Goal: Download file/media

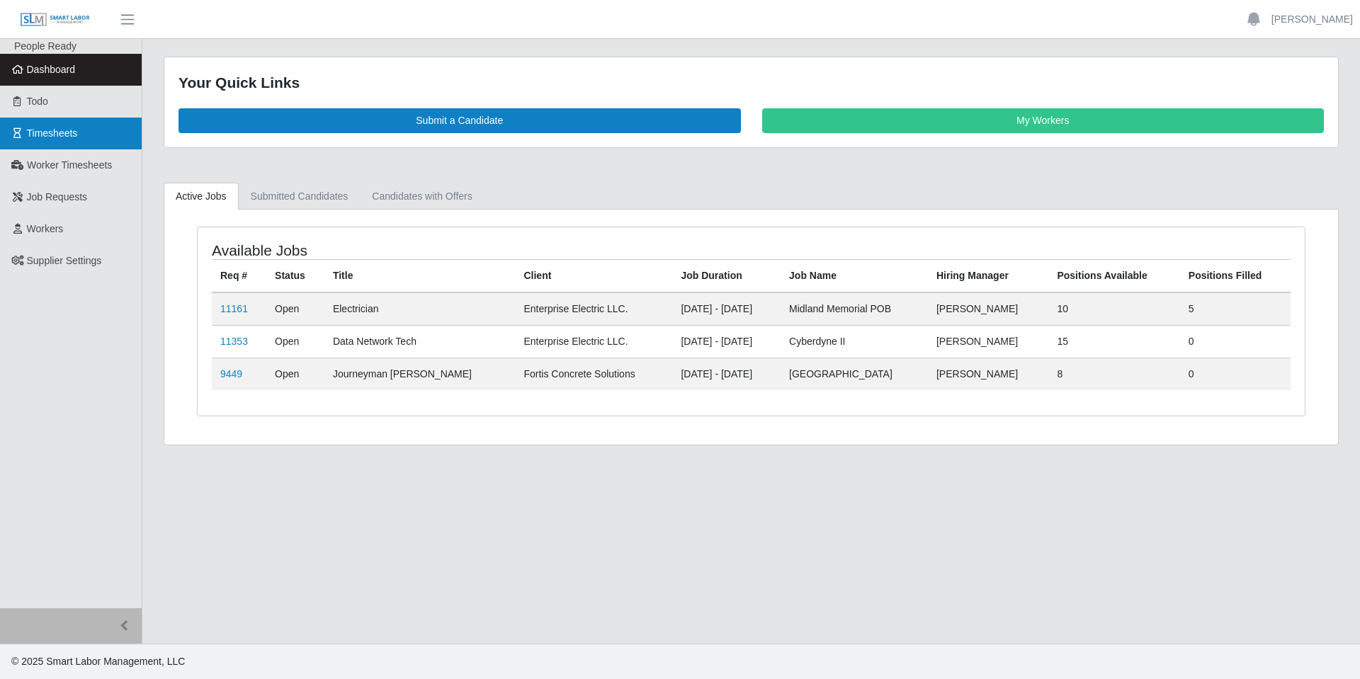
click at [76, 127] on span "Timesheets" at bounding box center [52, 132] width 51 height 11
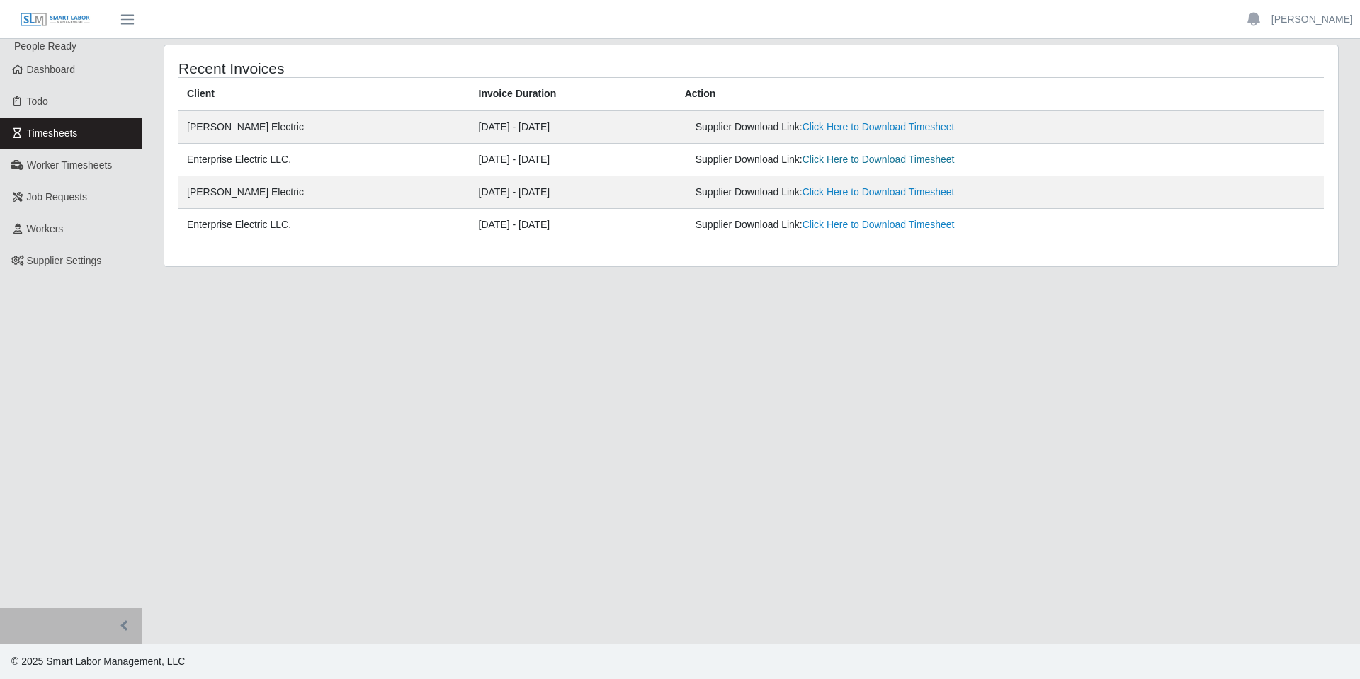
click at [844, 159] on link "Click Here to Download Timesheet" at bounding box center [879, 159] width 152 height 11
click at [1329, 19] on link "[PERSON_NAME]" at bounding box center [1311, 19] width 81 height 15
click at [1286, 98] on link "Logout" at bounding box center [1295, 99] width 127 height 30
